Goal: Task Accomplishment & Management: Complete application form

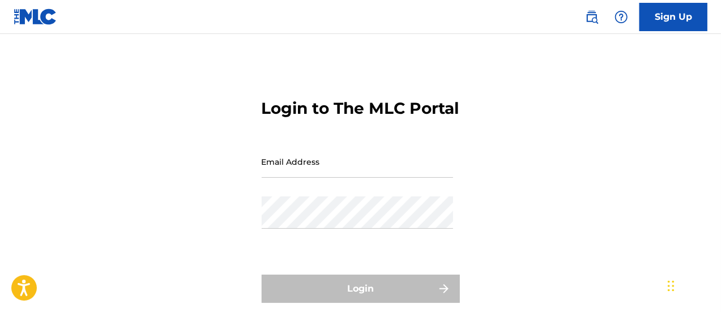
click at [361, 178] on input "Email Address" at bounding box center [357, 162] width 191 height 32
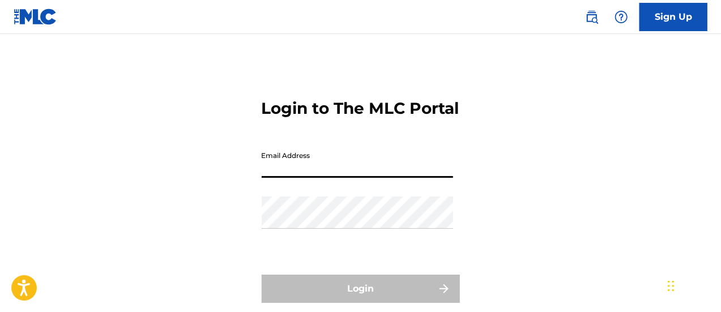
type input "[EMAIL_ADDRESS][DOMAIN_NAME]"
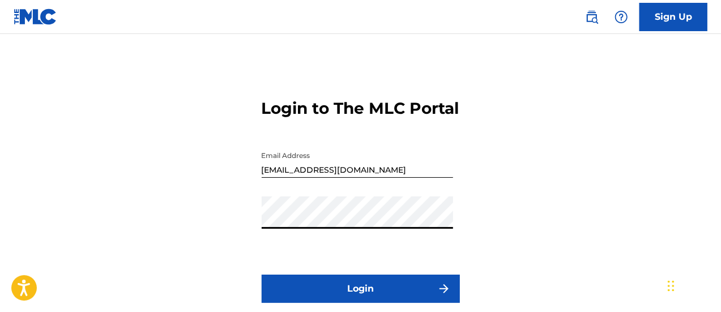
click at [358, 303] on button "Login" at bounding box center [361, 289] width 198 height 28
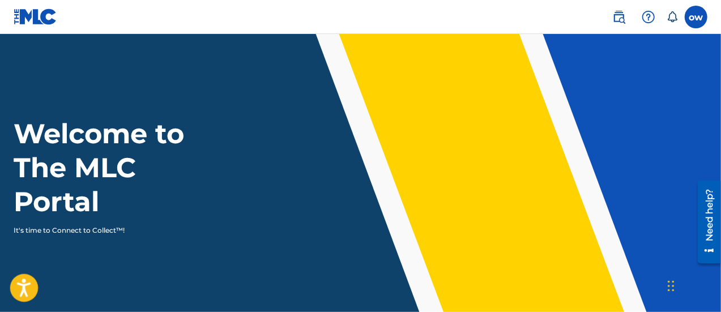
click at [24, 290] on icon "Open accessiBe: accessibility options, statement and help" at bounding box center [24, 290] width 14 height 15
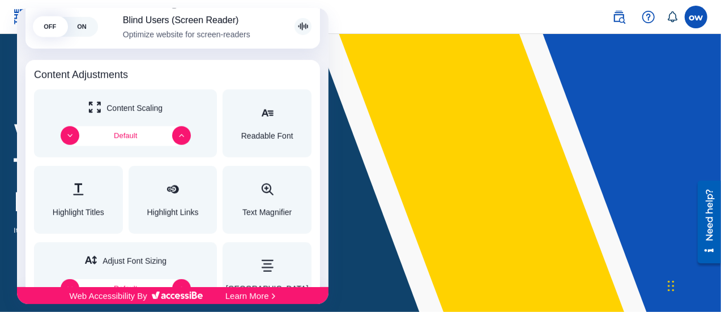
scroll to position [376, 0]
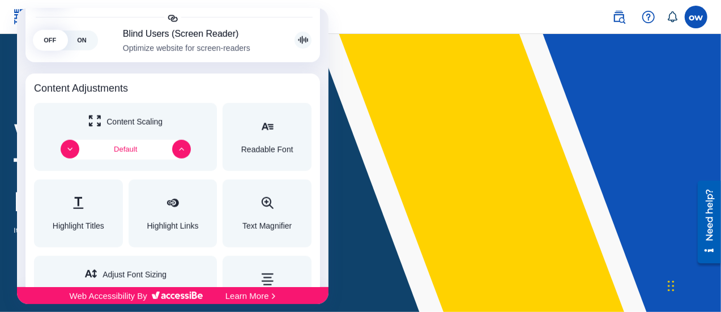
click at [354, 19] on div at bounding box center [360, 156] width 721 height 312
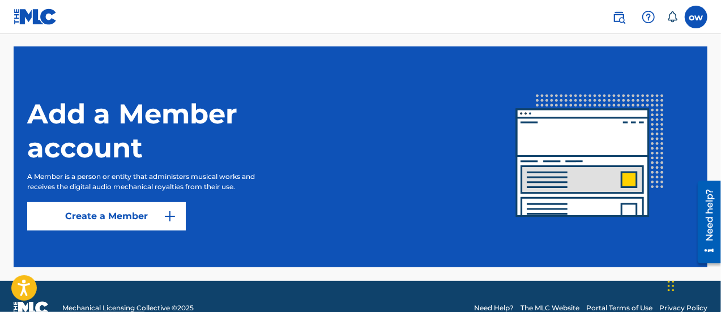
scroll to position [291, 0]
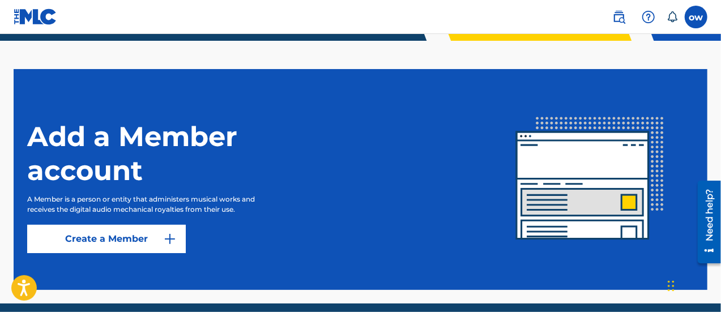
click at [113, 242] on link "Create a Member" at bounding box center [106, 239] width 159 height 28
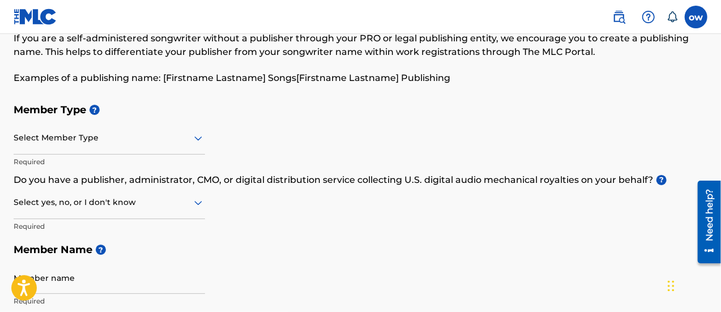
scroll to position [40, 0]
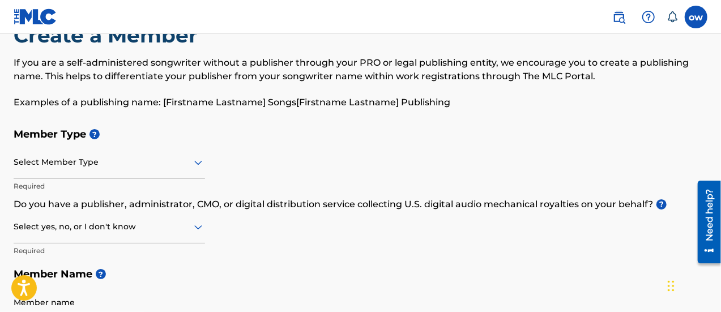
click at [198, 164] on icon at bounding box center [198, 163] width 8 height 5
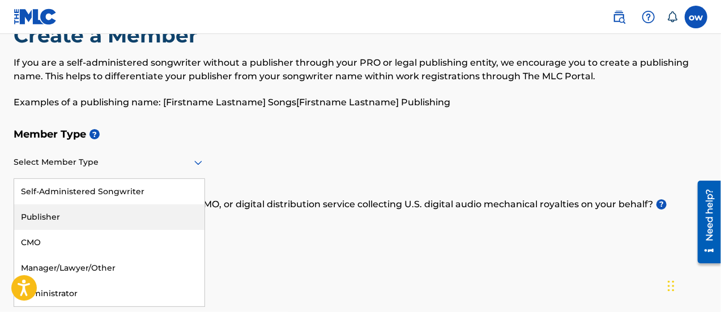
click at [164, 215] on div "Publisher" at bounding box center [109, 216] width 190 height 25
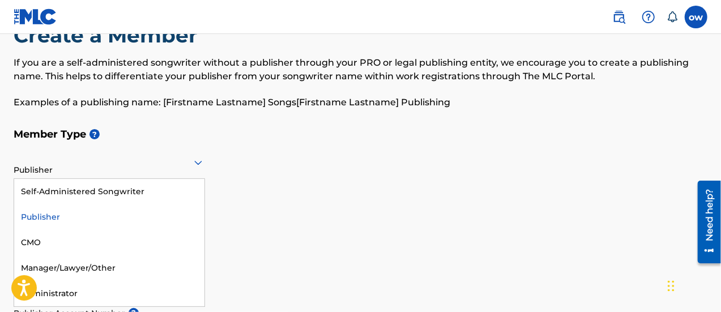
click at [194, 161] on icon at bounding box center [198, 163] width 14 height 14
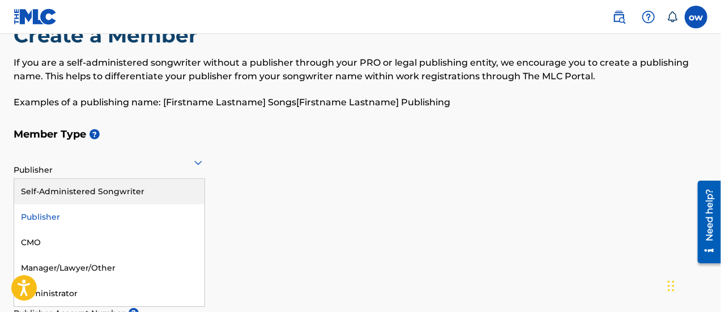
click at [180, 193] on div "Self-Administered Songwriter" at bounding box center [109, 191] width 190 height 25
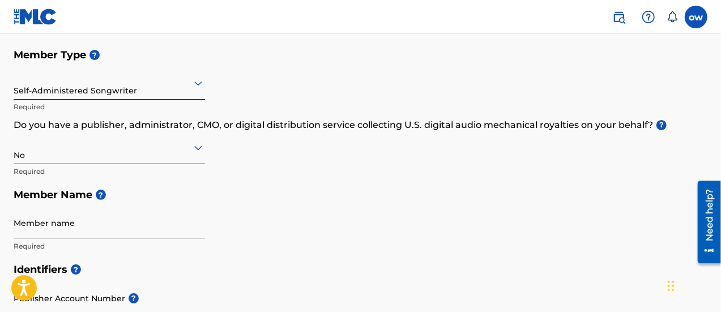
scroll to position [128, 0]
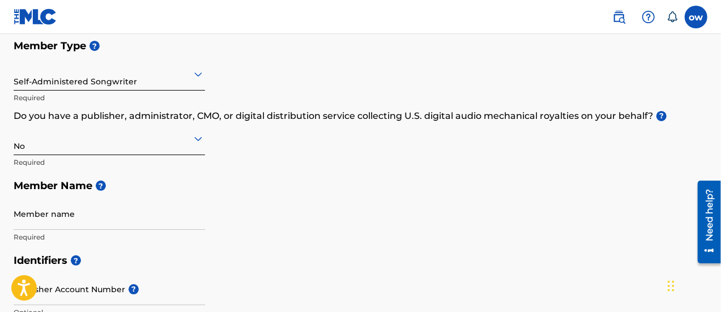
click at [198, 139] on icon at bounding box center [198, 139] width 8 height 5
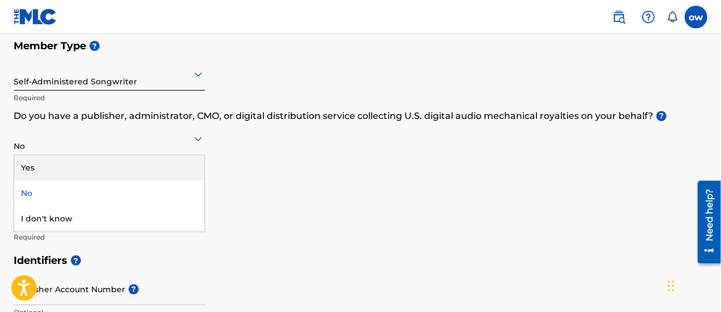
click at [121, 162] on div "Yes" at bounding box center [109, 167] width 190 height 25
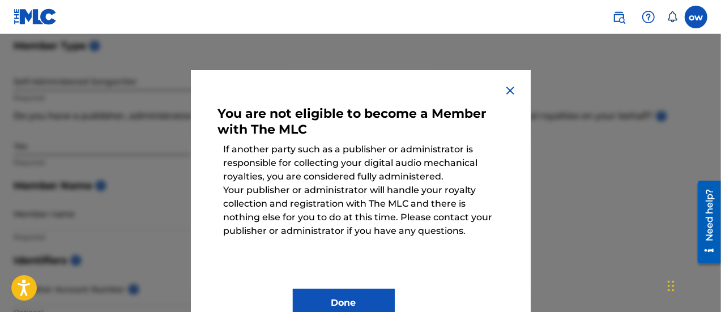
click at [351, 300] on button "Done" at bounding box center [344, 303] width 102 height 28
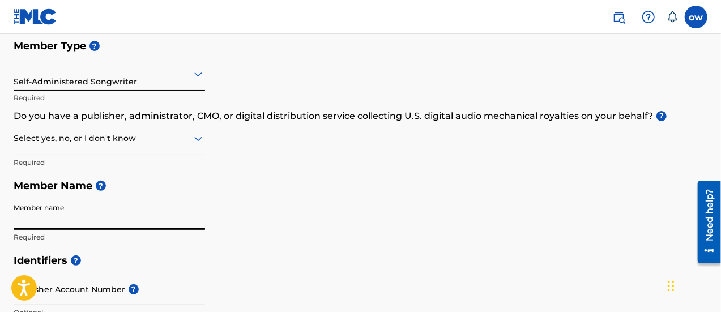
click at [126, 213] on input "Member name" at bounding box center [109, 214] width 191 height 32
type input "[PERSON_NAME]"
click at [350, 212] on div "Member Type ? Self-Administered Songwriter Required Do you have a publisher, ad…" at bounding box center [361, 141] width 694 height 215
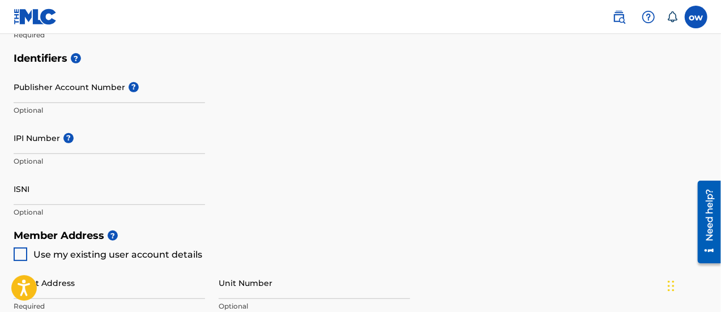
scroll to position [313, 0]
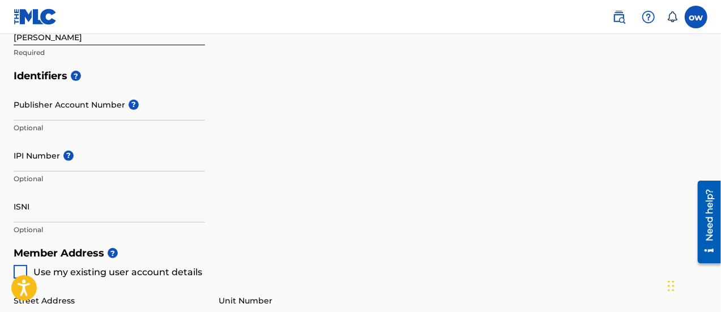
click at [125, 206] on input "ISNI" at bounding box center [109, 206] width 191 height 32
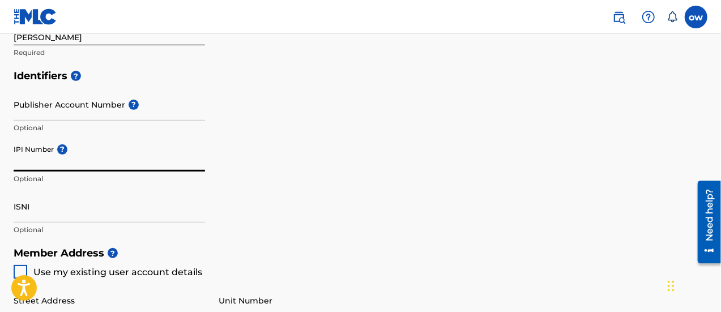
click at [126, 159] on input "IPI Number ?" at bounding box center [109, 155] width 191 height 32
paste input "00789526086"
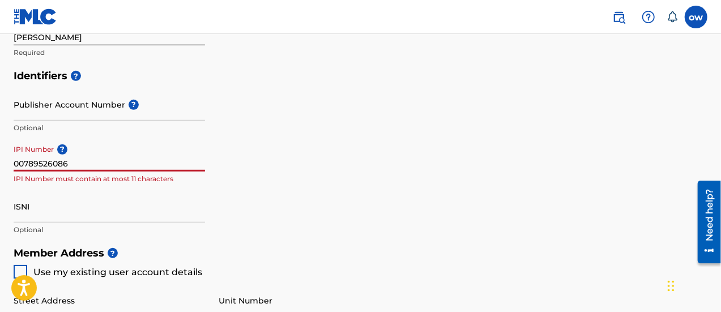
type input "00789526086"
click at [213, 201] on div "Identifiers ? Publisher Account Number ? Optional IPI Number ? 00789526086 IPI …" at bounding box center [361, 152] width 694 height 177
click at [186, 160] on input "00789526086" at bounding box center [109, 155] width 191 height 32
click at [147, 159] on input "00789526086" at bounding box center [109, 155] width 191 height 32
drag, startPoint x: 140, startPoint y: 165, endPoint x: 0, endPoint y: 165, distance: 139.9
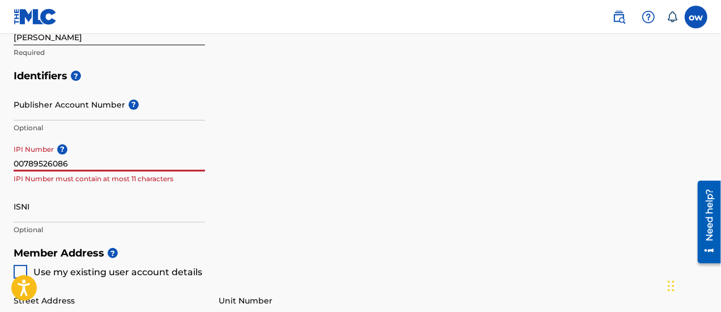
click at [0, 165] on div "Create a Member If you are a self-administered songwriter without a publisher t…" at bounding box center [360, 202] width 721 height 904
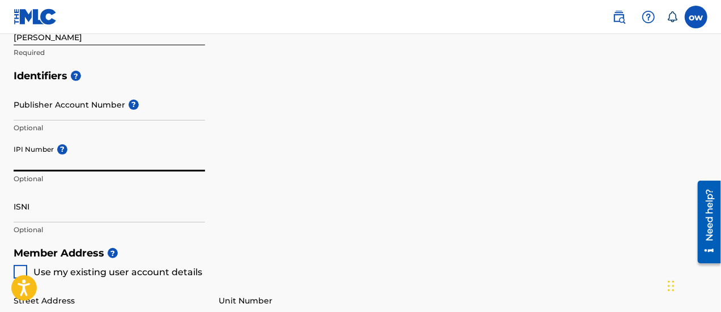
click at [97, 156] on input "IPI Number ?" at bounding box center [109, 155] width 191 height 32
paste input "550425101"
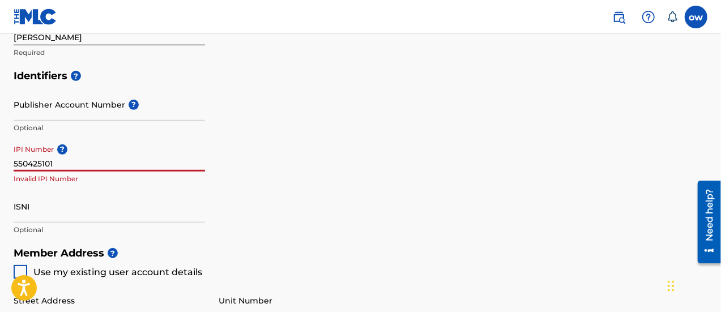
type input "550425101"
click at [242, 195] on div "Identifiers ? Publisher Account Number ? Optional IPI Number ? 550425101 Invali…" at bounding box center [361, 152] width 694 height 177
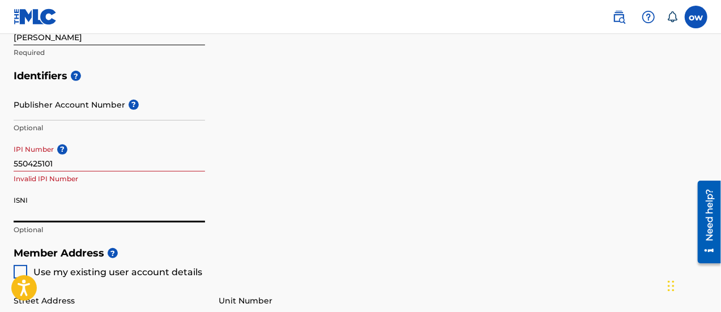
click at [144, 207] on input "ISNI" at bounding box center [109, 206] width 191 height 32
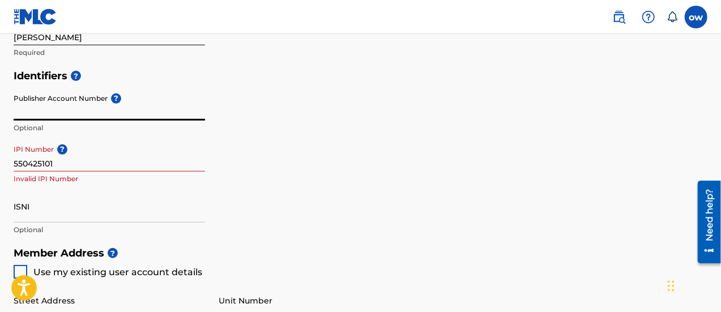
click at [187, 101] on input "Publisher Account Number ?" at bounding box center [109, 104] width 191 height 32
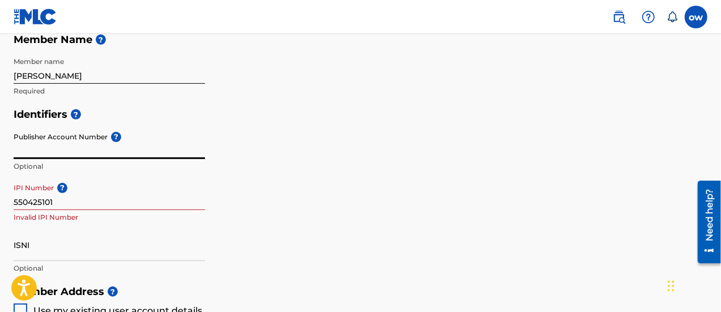
scroll to position [270, 0]
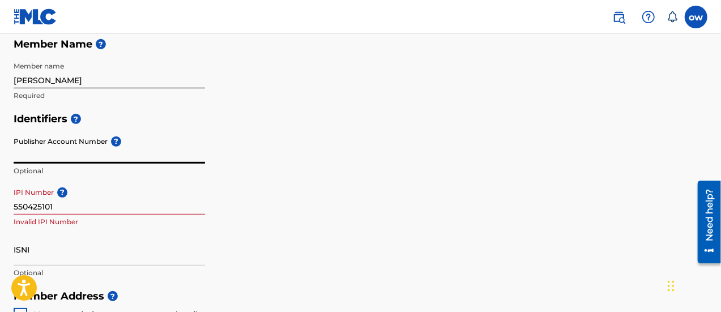
paste input "550425101"
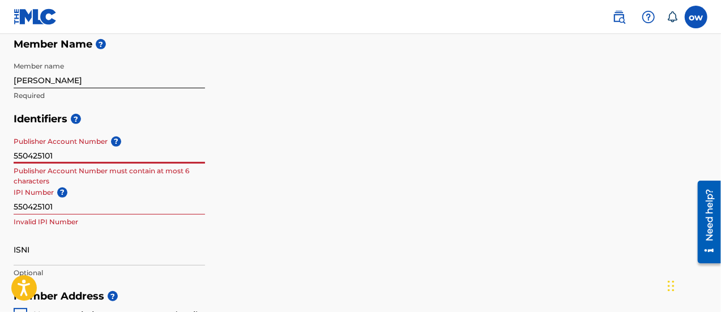
type input "550425101"
click at [193, 185] on input "550425101" at bounding box center [109, 198] width 191 height 32
drag, startPoint x: 106, startPoint y: 158, endPoint x: 0, endPoint y: 169, distance: 107.1
click at [0, 169] on div "Create a Member If you are a self-administered songwriter without a publisher t…" at bounding box center [360, 245] width 721 height 904
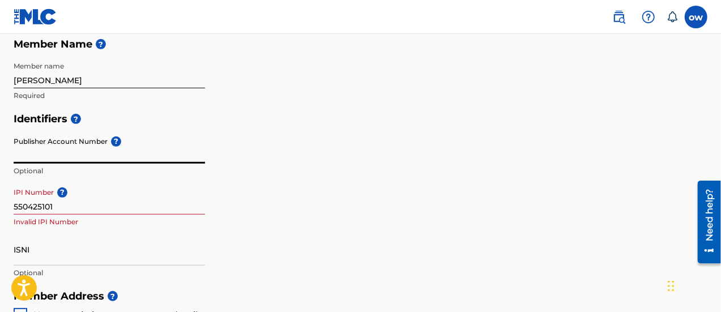
click at [190, 145] on input "Publisher Account Number ?" at bounding box center [109, 147] width 191 height 32
click at [147, 208] on input "550425101" at bounding box center [109, 198] width 191 height 32
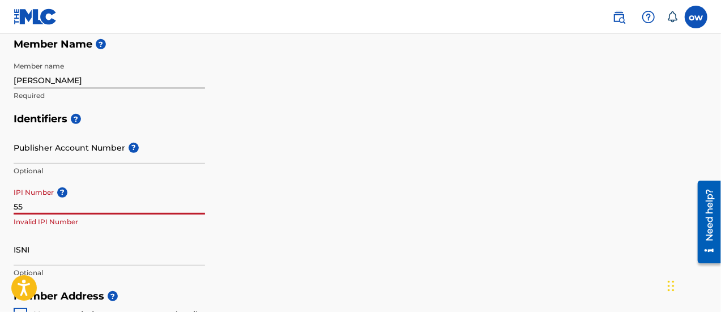
type input "5"
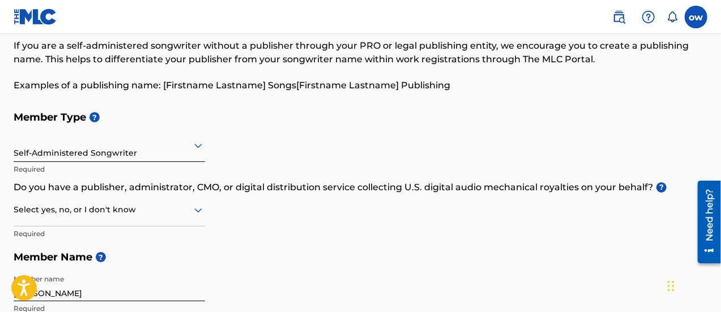
scroll to position [113, 0]
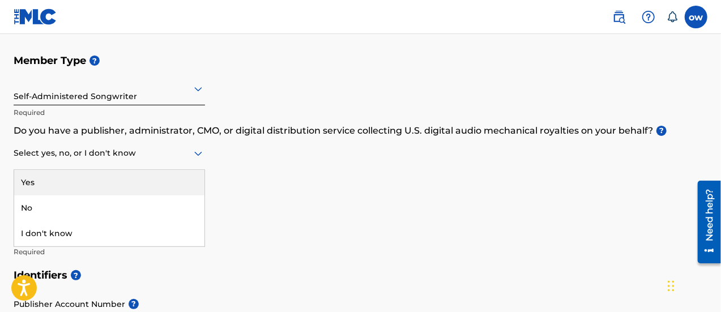
click at [198, 156] on icon at bounding box center [198, 154] width 8 height 5
click at [233, 163] on div "Member Type ? Self-Administered Songwriter Required Do you have a publisher, ad…" at bounding box center [361, 156] width 694 height 215
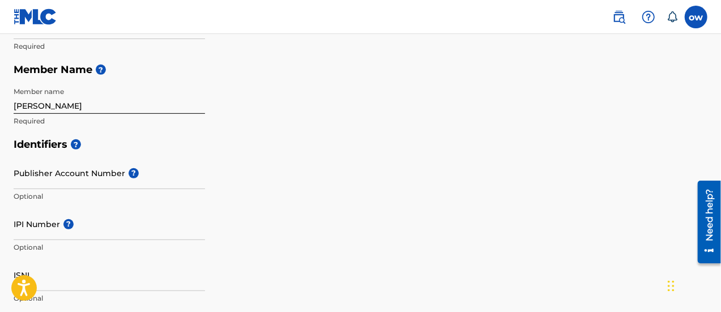
scroll to position [226, 0]
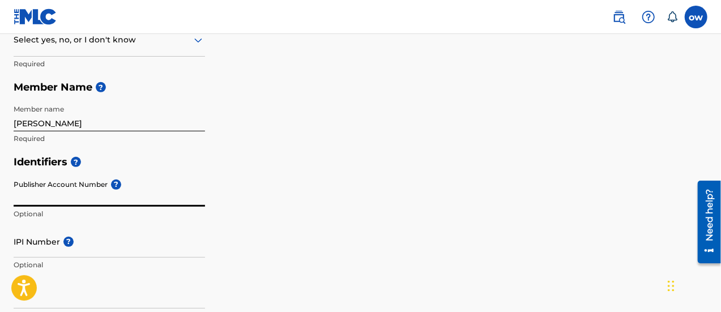
click at [172, 187] on input "Publisher Account Number ?" at bounding box center [109, 190] width 191 height 32
click at [141, 194] on input "Publisher Account Number ?" at bounding box center [109, 190] width 191 height 32
paste input "21035836"
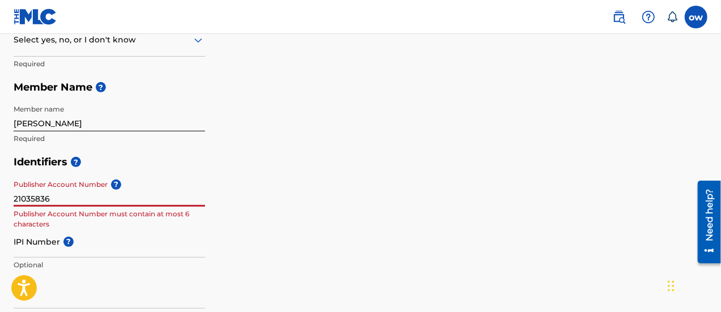
type input "21035836"
click at [243, 151] on h5 "Identifiers ?" at bounding box center [361, 162] width 694 height 24
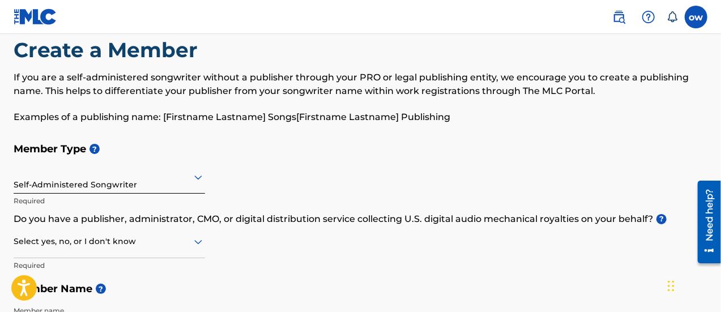
scroll to position [25, 0]
click at [194, 180] on div "Self-Administered Songwriter" at bounding box center [109, 177] width 191 height 32
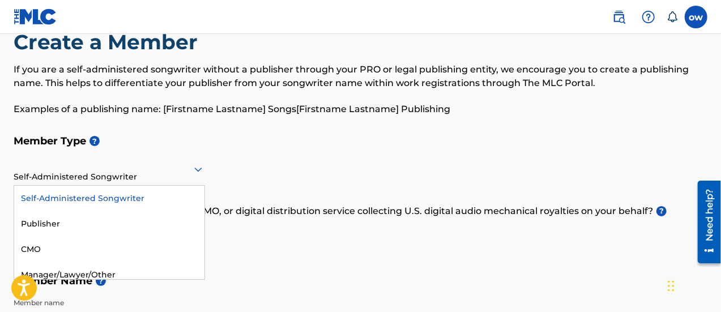
scroll to position [34, 0]
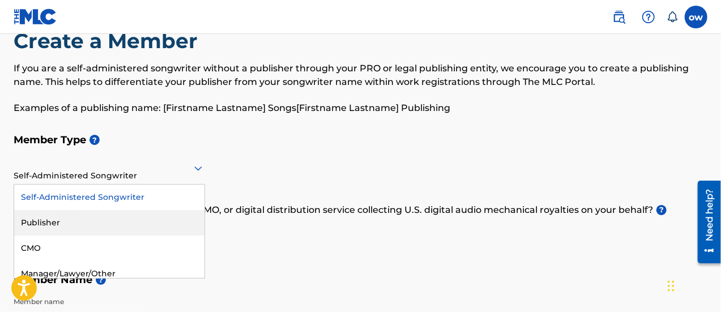
click at [123, 218] on div "Publisher" at bounding box center [109, 222] width 190 height 25
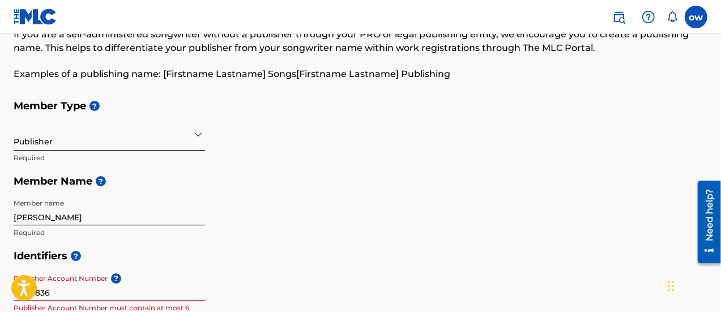
scroll to position [0, 0]
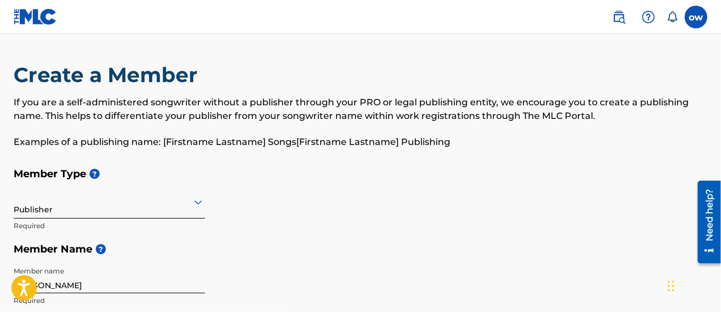
click at [617, 20] on img at bounding box center [619, 17] width 14 height 14
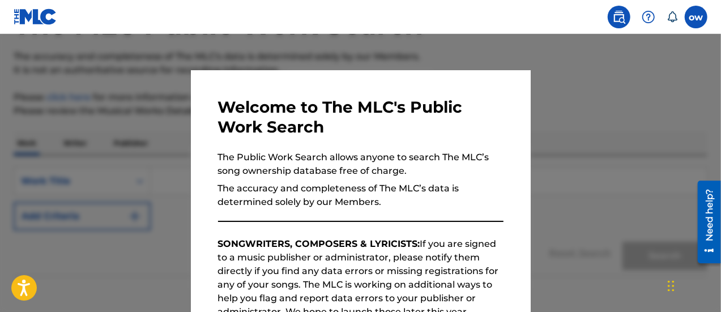
scroll to position [144, 0]
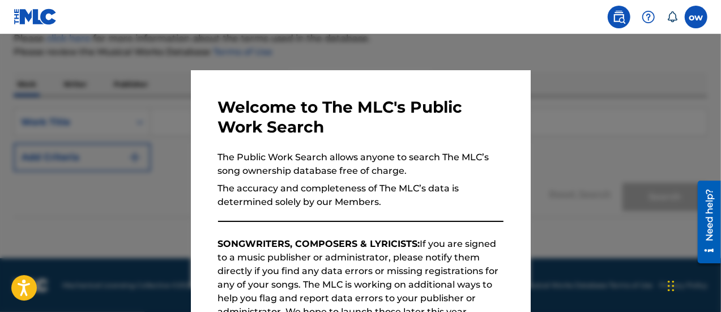
click at [514, 189] on div "Welcome to The MLC's Public Work Search The Public Work Search allows anyone to…" at bounding box center [361, 294] width 340 height 448
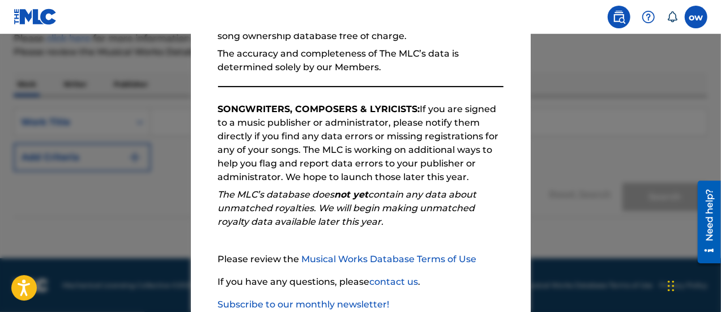
scroll to position [206, 0]
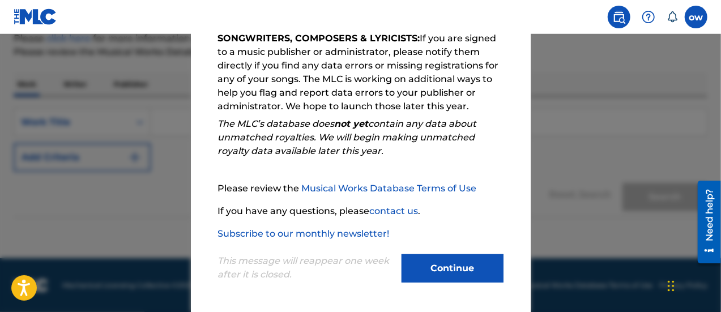
click at [443, 280] on button "Continue" at bounding box center [452, 268] width 102 height 28
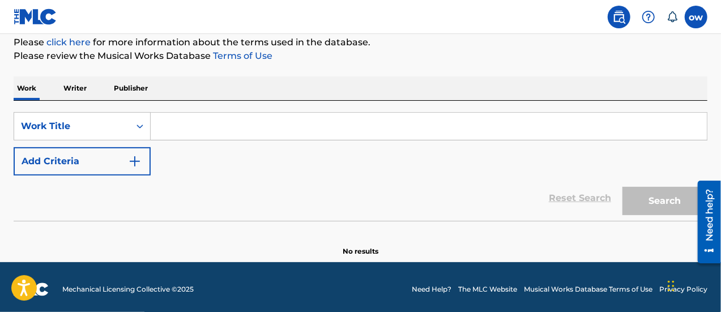
scroll to position [144, 0]
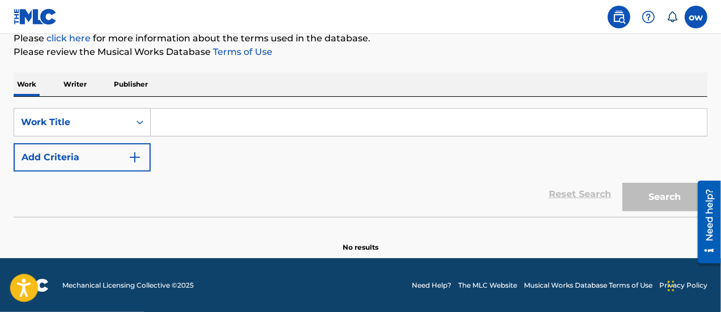
click at [28, 290] on icon "Open accessiBe: accessibility options, statement and help" at bounding box center [24, 288] width 14 height 18
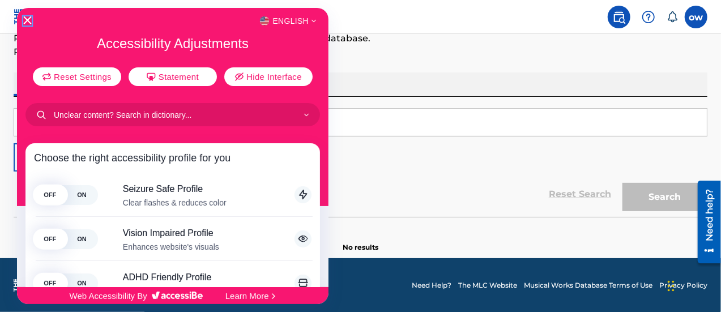
click at [27, 20] on icon "Close Accessibility Interface" at bounding box center [28, 20] width 8 height 8
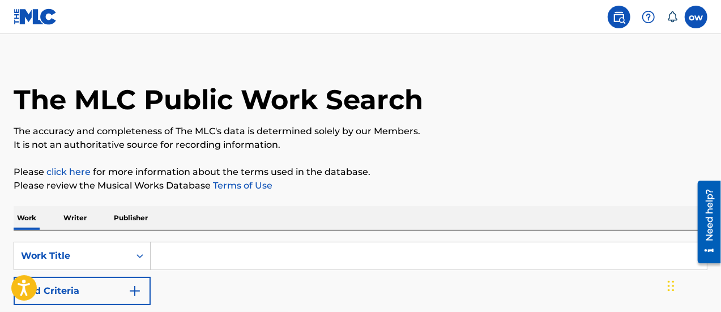
scroll to position [11, 0]
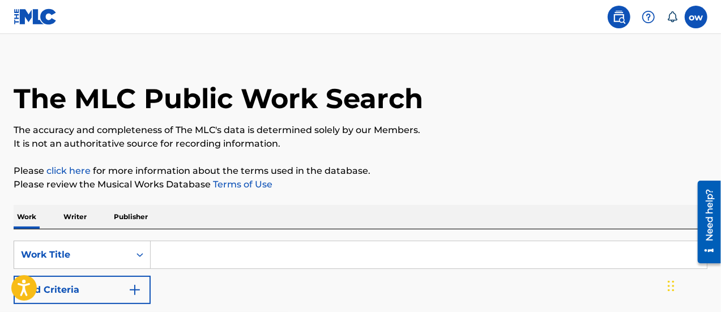
click at [649, 20] on img at bounding box center [649, 17] width 14 height 14
click at [546, 58] on div "The MLC Public Work Search" at bounding box center [361, 92] width 694 height 83
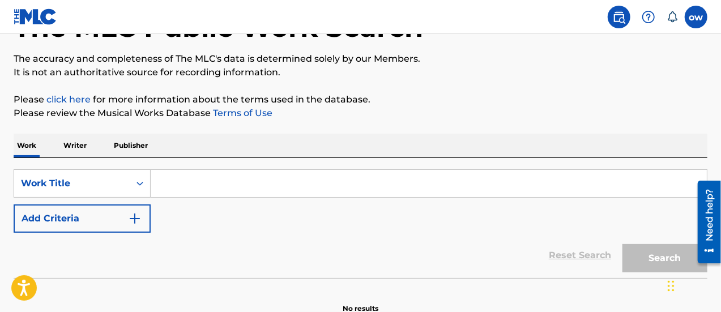
scroll to position [94, 0]
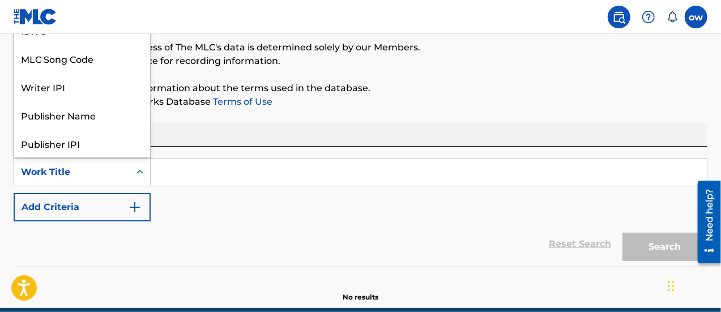
click at [140, 173] on icon "Search Form" at bounding box center [139, 171] width 11 height 11
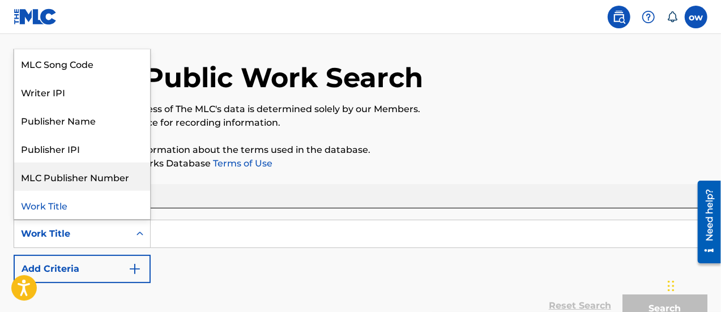
scroll to position [0, 0]
